Goal: Task Accomplishment & Management: Manage account settings

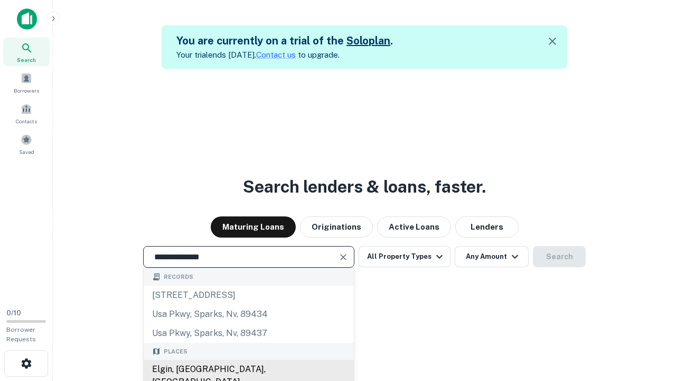
click at [248, 369] on div "Elgin, [GEOGRAPHIC_DATA], [GEOGRAPHIC_DATA]" at bounding box center [249, 375] width 210 height 32
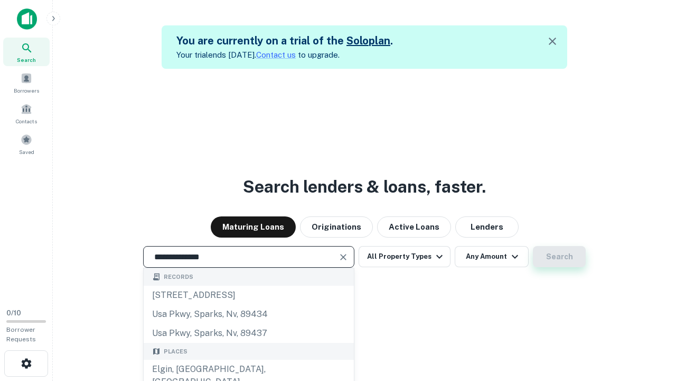
type input "**********"
click at [533, 246] on button "Search" at bounding box center [559, 256] width 53 height 21
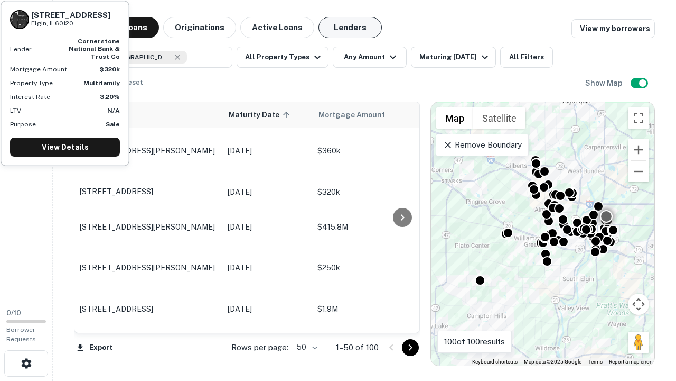
click at [350, 27] on button "Lenders" at bounding box center [350, 27] width 63 height 21
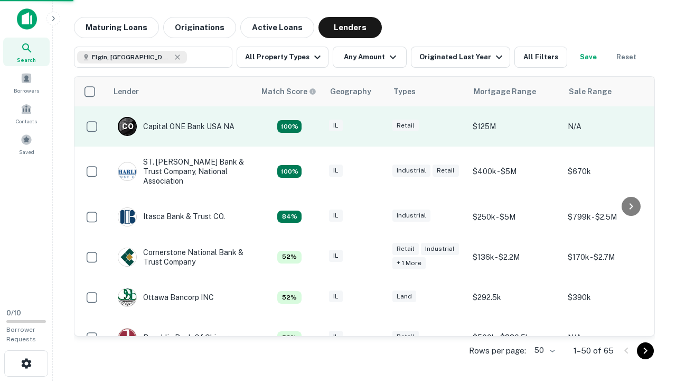
click at [375, 126] on div "IL" at bounding box center [355, 126] width 53 height 14
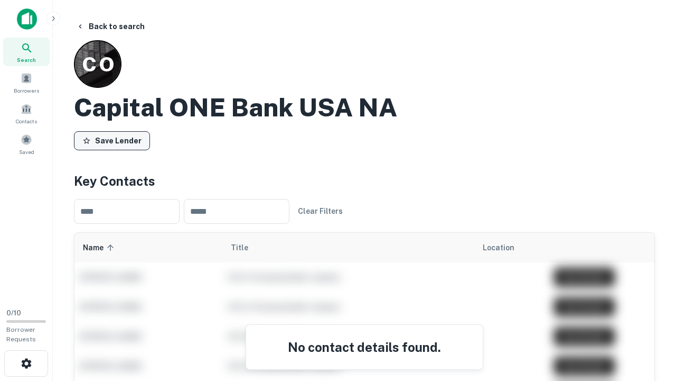
click at [112, 140] on button "Save Lender" at bounding box center [112, 140] width 76 height 19
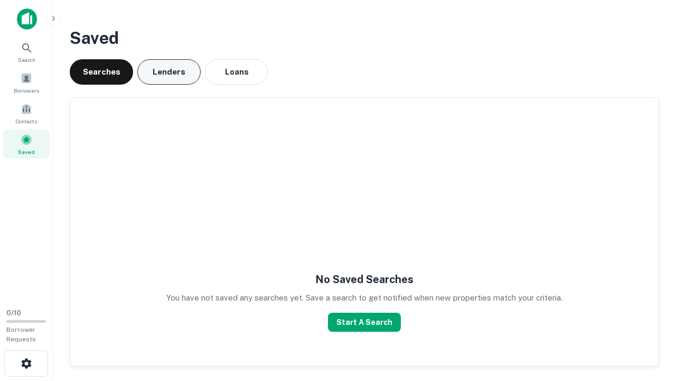
click at [169, 72] on button "Lenders" at bounding box center [168, 71] width 63 height 25
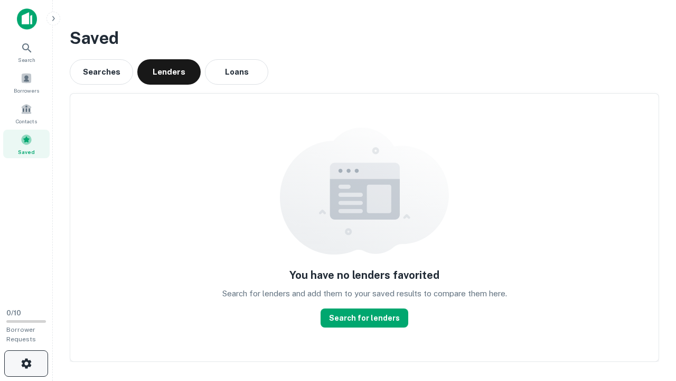
click at [26, 363] on icon "button" at bounding box center [26, 363] width 13 height 13
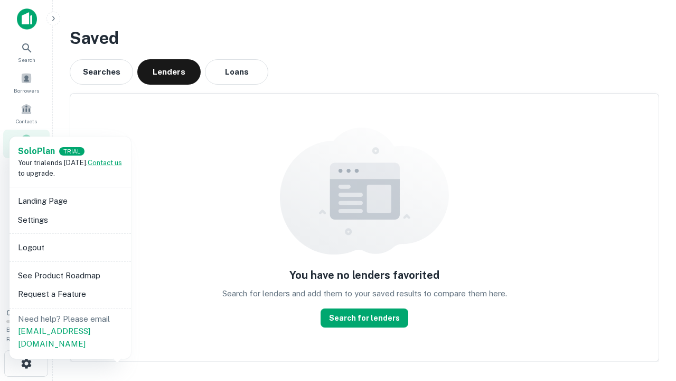
click at [70, 247] on li "Logout" at bounding box center [70, 247] width 113 height 19
